Goal: Check status: Check status

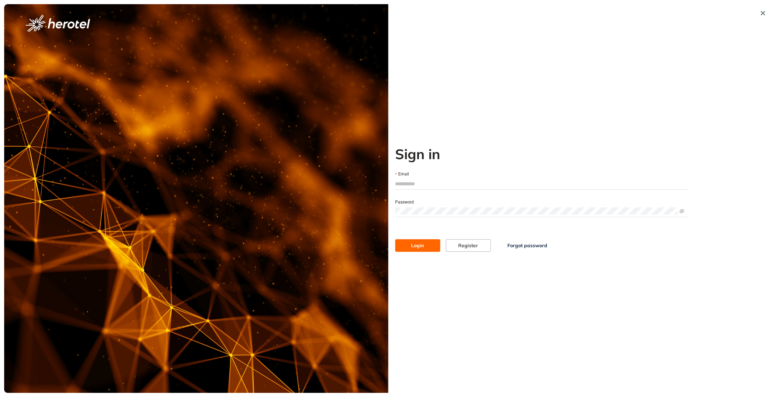
type input "**********"
click at [427, 247] on button "Login" at bounding box center [417, 245] width 45 height 12
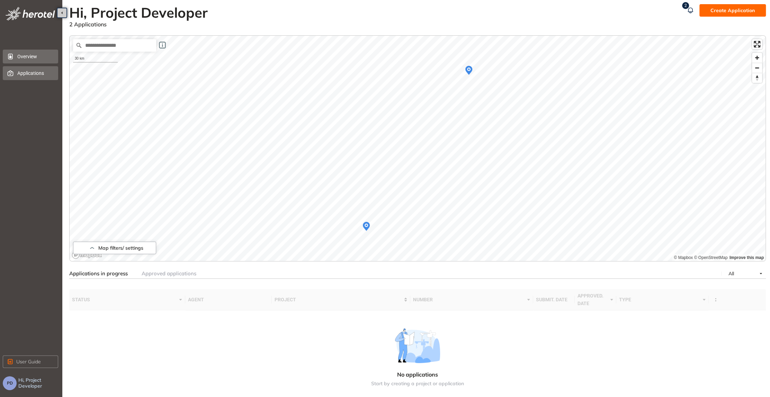
click at [36, 76] on span "Applications" at bounding box center [34, 73] width 35 height 14
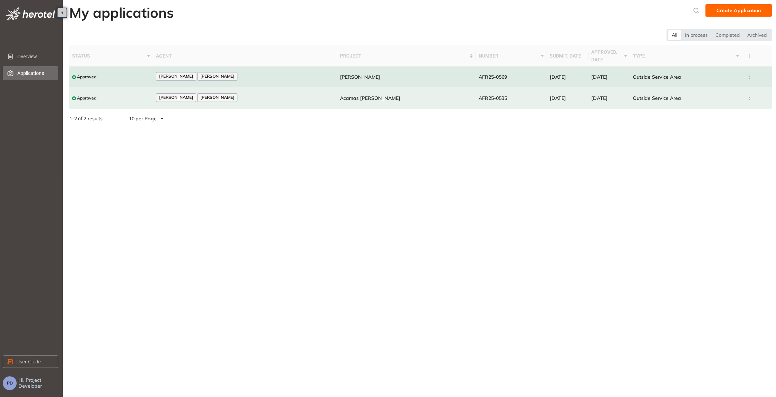
click at [746, 76] on td at bounding box center [757, 77] width 30 height 21
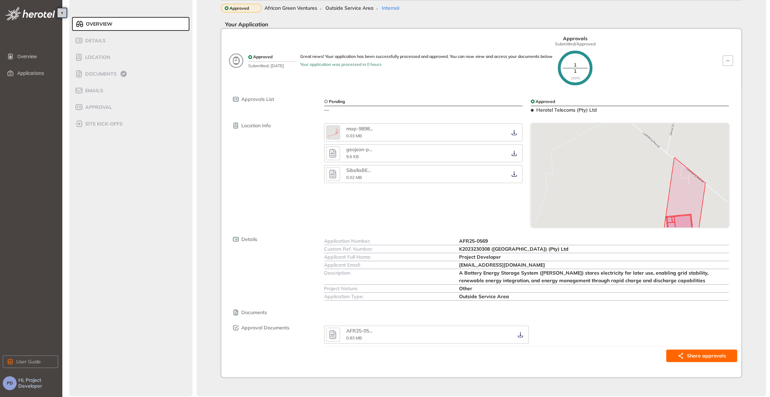
scroll to position [33, 0]
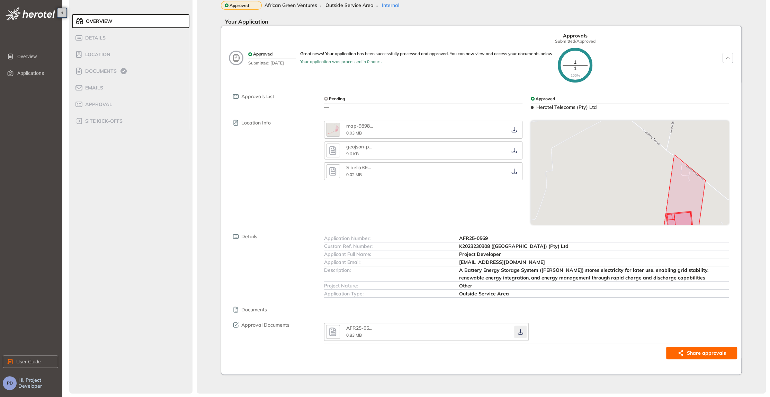
click at [520, 332] on icon "button" at bounding box center [520, 332] width 7 height 6
